Goal: Transaction & Acquisition: Obtain resource

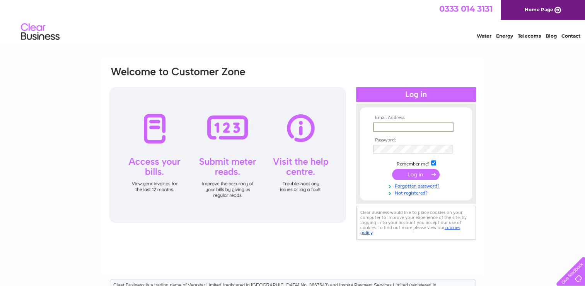
click at [424, 126] on input "text" at bounding box center [413, 126] width 80 height 9
type input "faithmanning@hotmail.com"
click at [419, 172] on input "submit" at bounding box center [416, 173] width 48 height 11
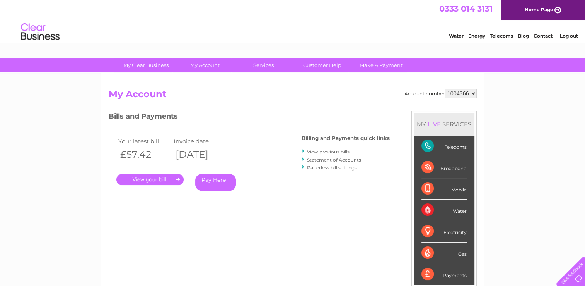
click at [472, 92] on select "1004366 1105939" at bounding box center [461, 93] width 32 height 9
select select "1105939"
click at [445, 89] on select "1004366 1105939" at bounding box center [461, 93] width 32 height 9
click at [156, 176] on link "." at bounding box center [149, 179] width 67 height 11
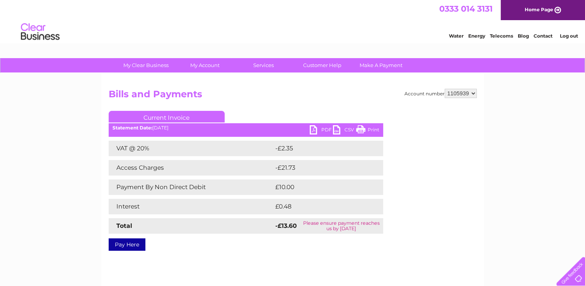
click at [313, 131] on link "PDF" at bounding box center [321, 130] width 23 height 11
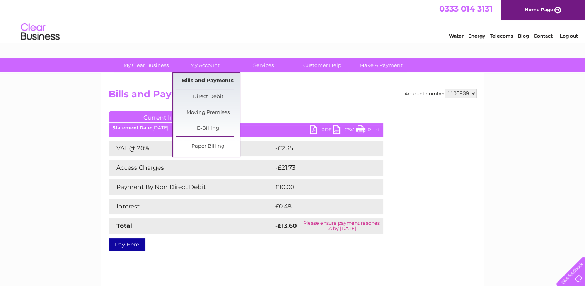
click at [206, 81] on link "Bills and Payments" at bounding box center [208, 80] width 64 height 15
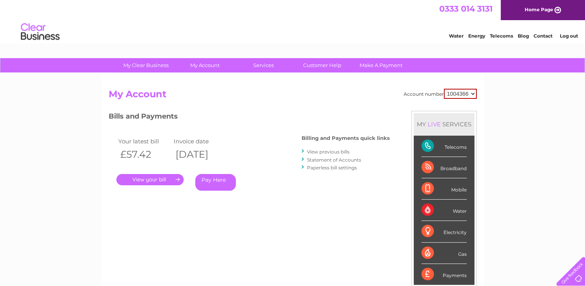
click at [475, 91] on select "1004366 1105939" at bounding box center [460, 94] width 33 height 10
select select "1105939"
click at [444, 89] on select "1004366 1105939" at bounding box center [460, 94] width 33 height 10
click at [340, 151] on link "View previous bills" at bounding box center [328, 152] width 43 height 6
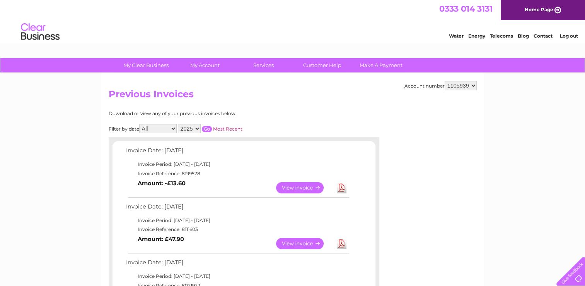
click at [304, 246] on link "View" at bounding box center [304, 243] width 57 height 11
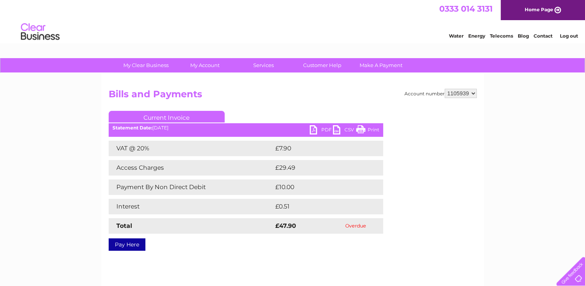
click at [317, 128] on link "PDF" at bounding box center [321, 130] width 23 height 11
click at [473, 92] on select "1004366 1105939" at bounding box center [461, 93] width 32 height 9
select select "1004366"
click at [445, 89] on select "1004366 1105939" at bounding box center [461, 93] width 32 height 9
